Goal: Find specific page/section: Find specific page/section

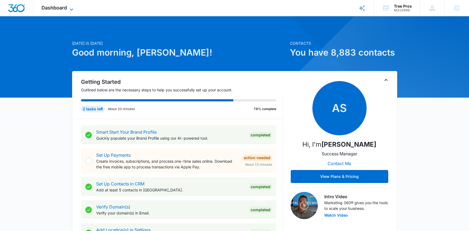
click at [63, 8] on span "Dashboard" at bounding box center [53, 8] width 25 height 6
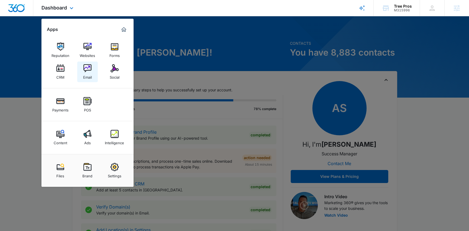
click at [84, 69] on img at bounding box center [87, 68] width 8 height 8
